Goal: Task Accomplishment & Management: Manage account settings

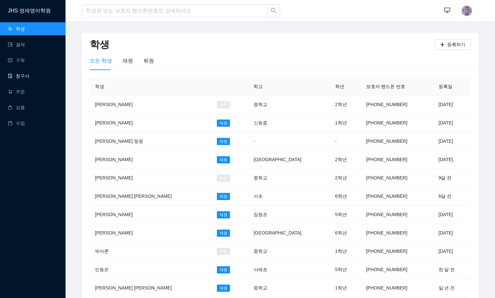
click at [29, 75] on link "청구서" at bounding box center [19, 75] width 22 height 5
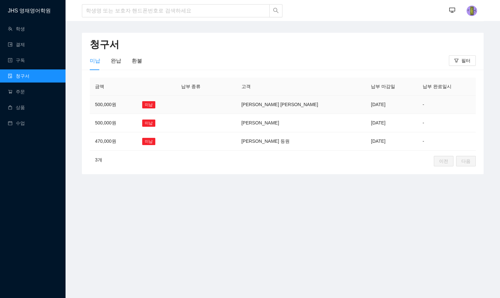
click at [107, 105] on td "500,000원" at bounding box center [113, 105] width 47 height 18
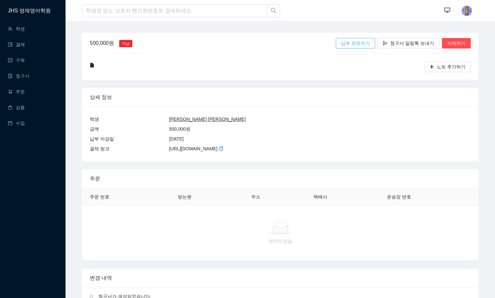
click at [360, 41] on span "납부 완료하기" at bounding box center [355, 43] width 29 height 7
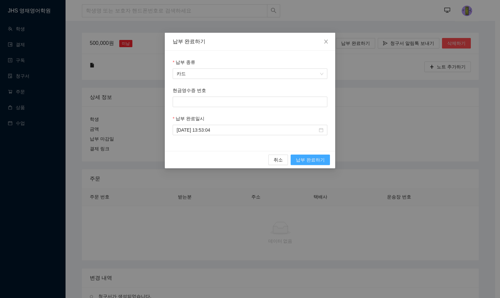
click at [314, 159] on span "납부 완료하기" at bounding box center [310, 159] width 29 height 7
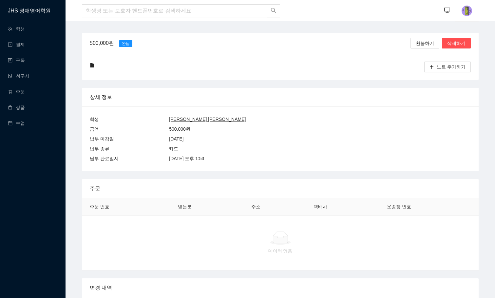
click at [171, 118] on u "[PERSON_NAME] [PERSON_NAME]" at bounding box center [207, 119] width 77 height 5
